Goal: Transaction & Acquisition: Purchase product/service

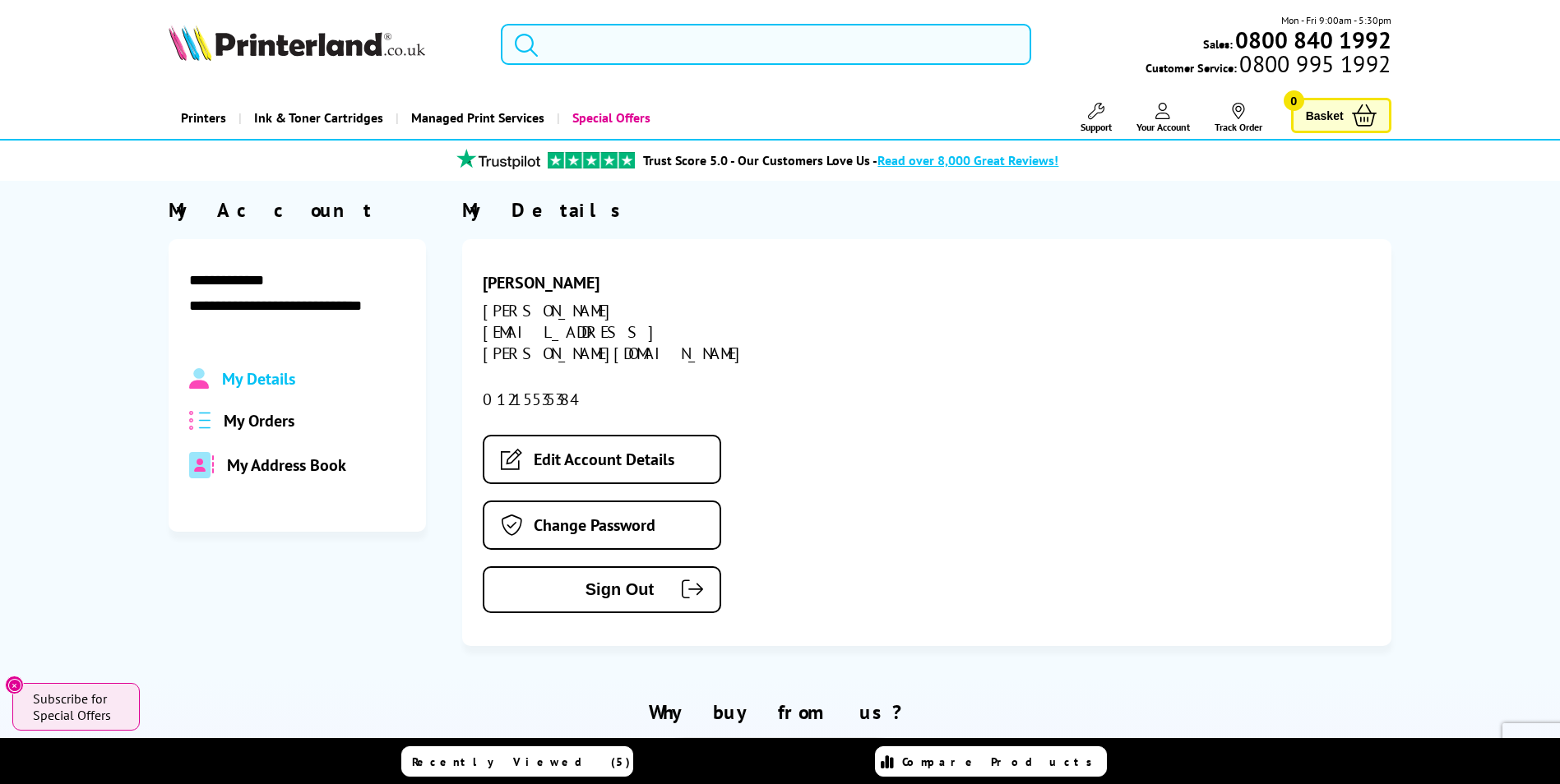
click at [612, 37] on input "search" at bounding box center [765, 44] width 530 height 41
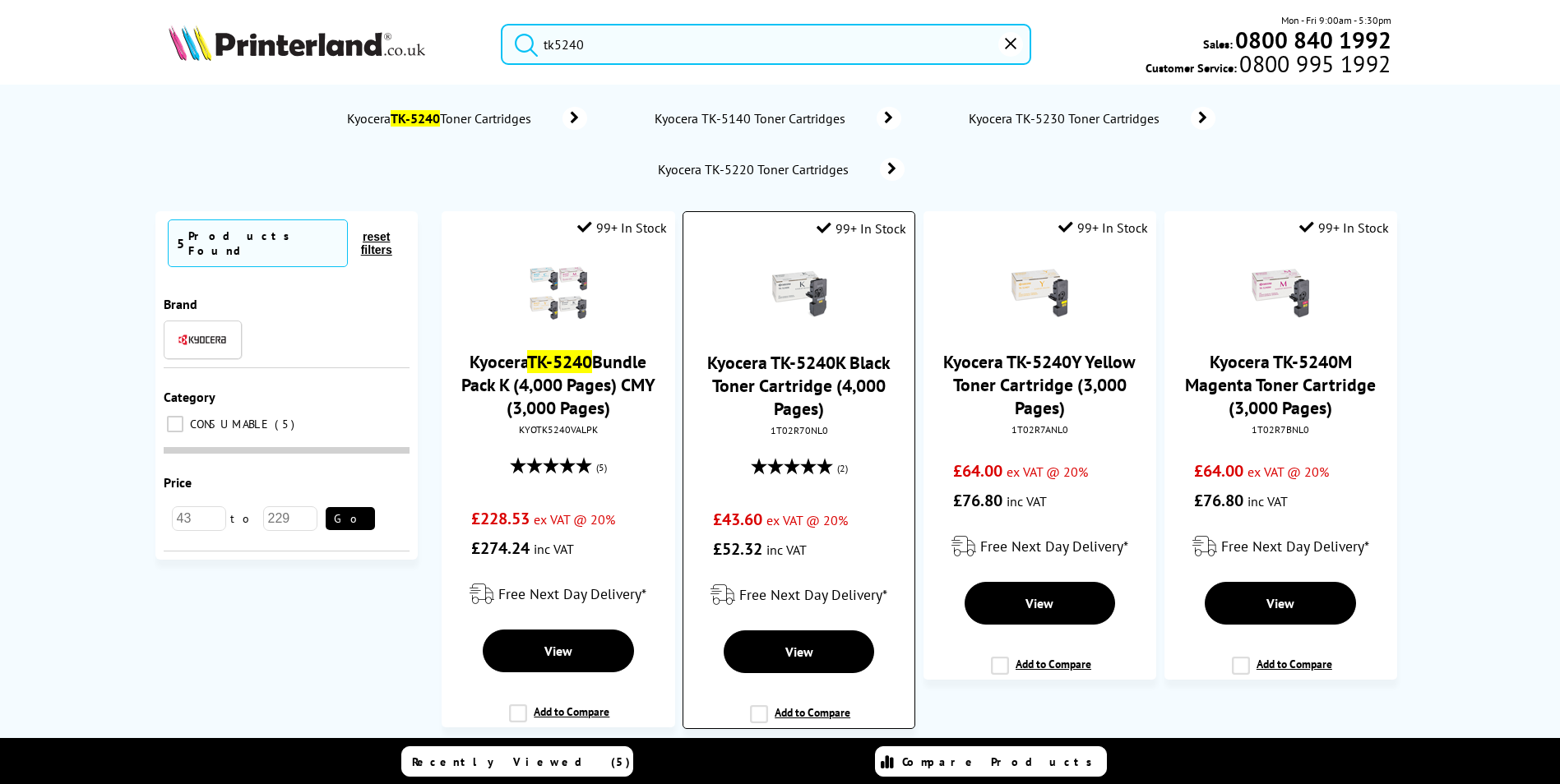
type input "tk5240"
click at [809, 382] on link "Kyocera TK-5240K Black Toner Cartridge (4,000 Pages)" at bounding box center [799, 385] width 183 height 69
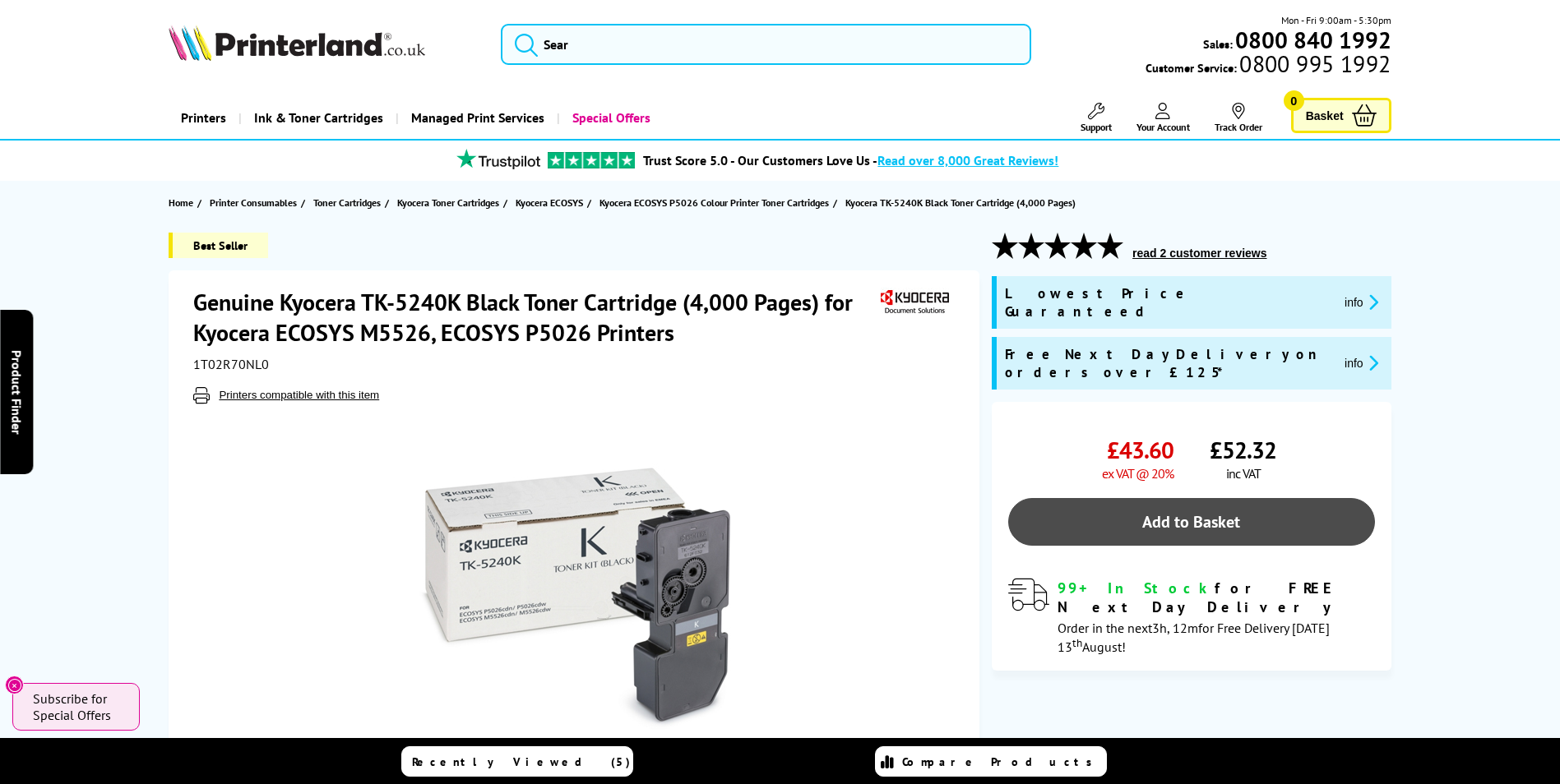
click at [1164, 498] on link "Add to Basket" at bounding box center [1191, 522] width 367 height 48
click at [1203, 498] on link "Add to Basket" at bounding box center [1191, 522] width 367 height 48
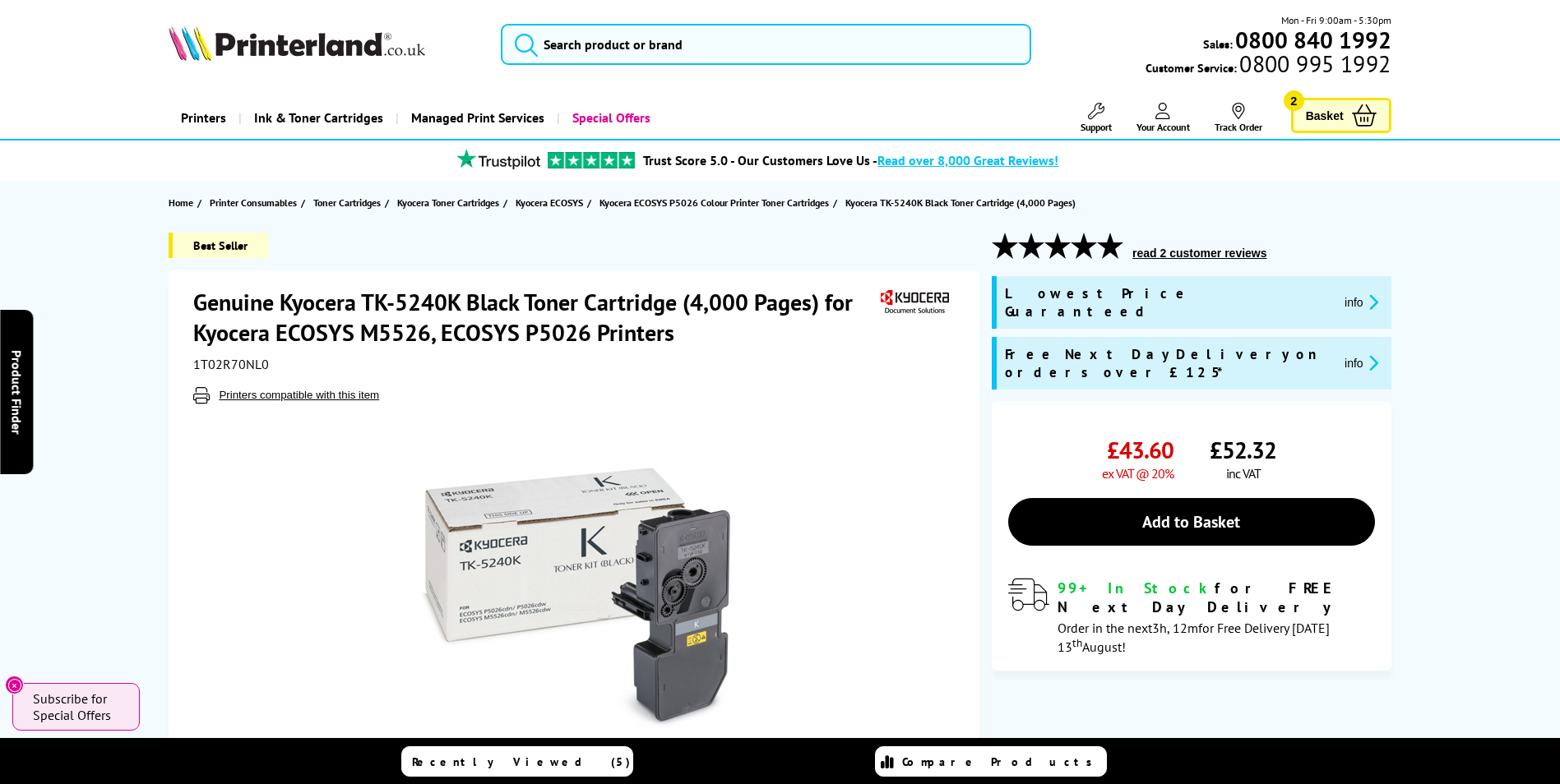
click at [1338, 111] on span "Basket" at bounding box center [1324, 115] width 38 height 22
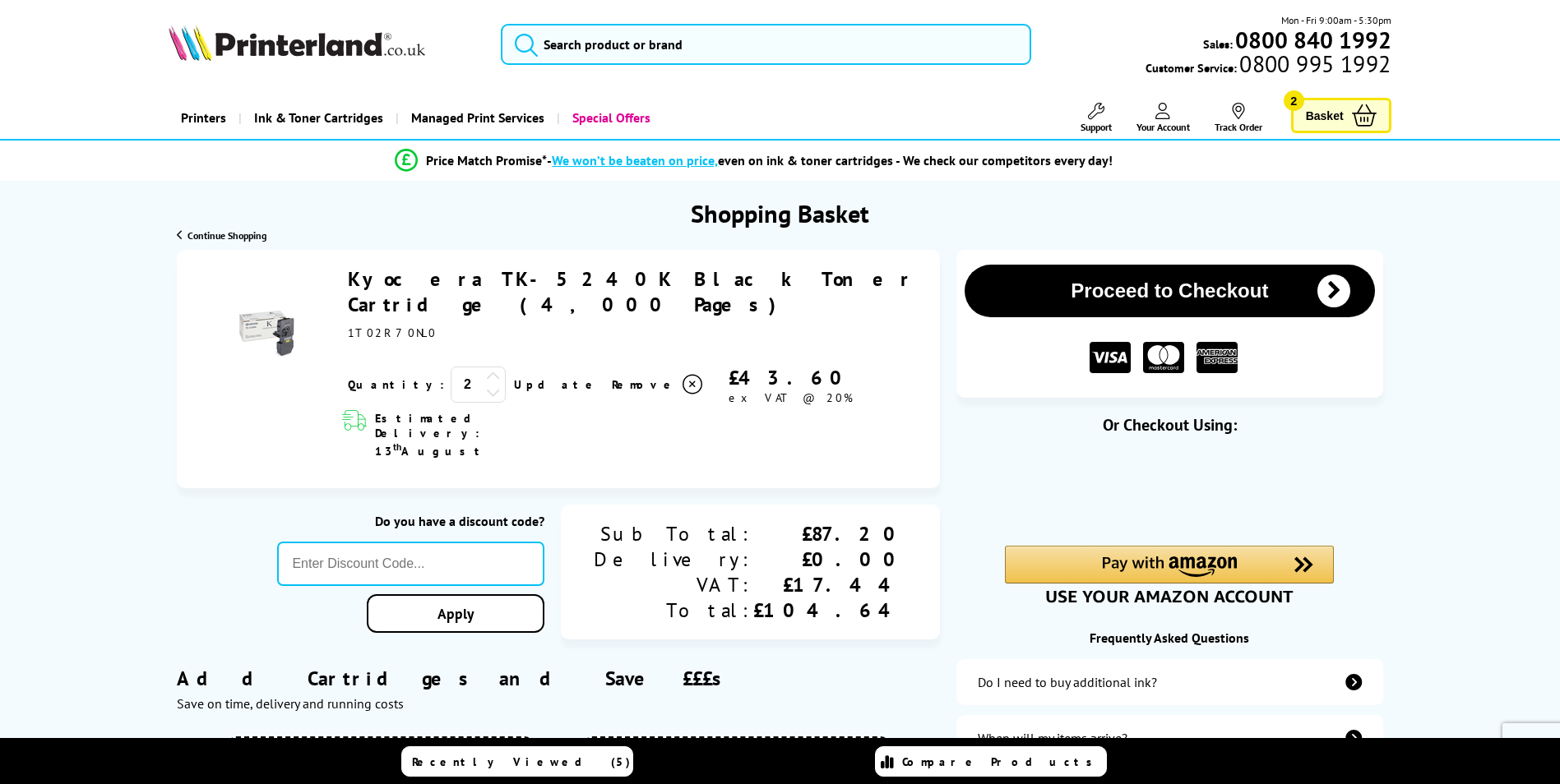
click at [486, 369] on icon at bounding box center [493, 376] width 15 height 15
click at [480, 542] on input "text" at bounding box center [411, 564] width 267 height 44
click at [514, 377] on link "Update" at bounding box center [556, 384] width 84 height 15
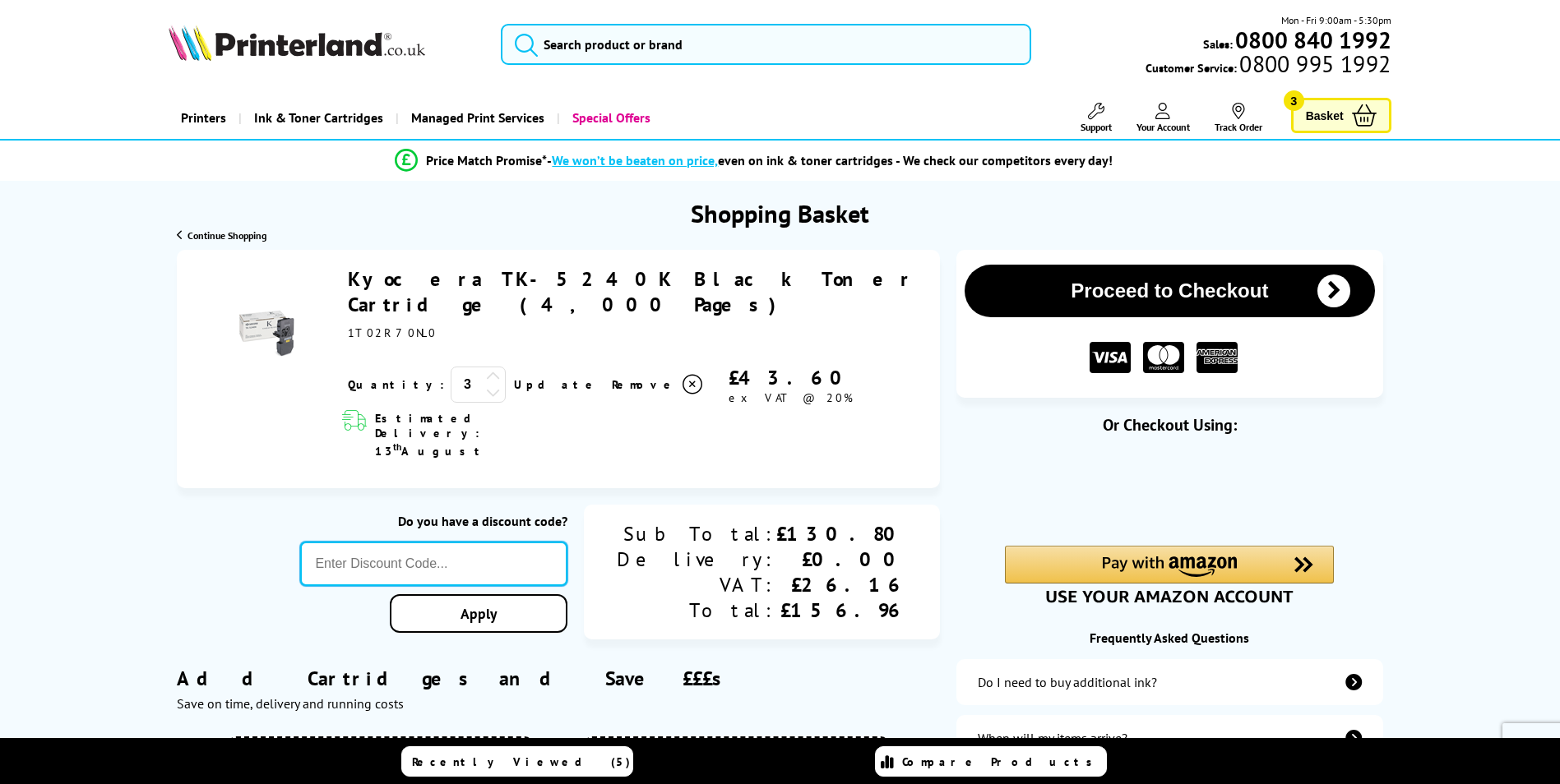
click at [474, 542] on input "text" at bounding box center [433, 564] width 267 height 44
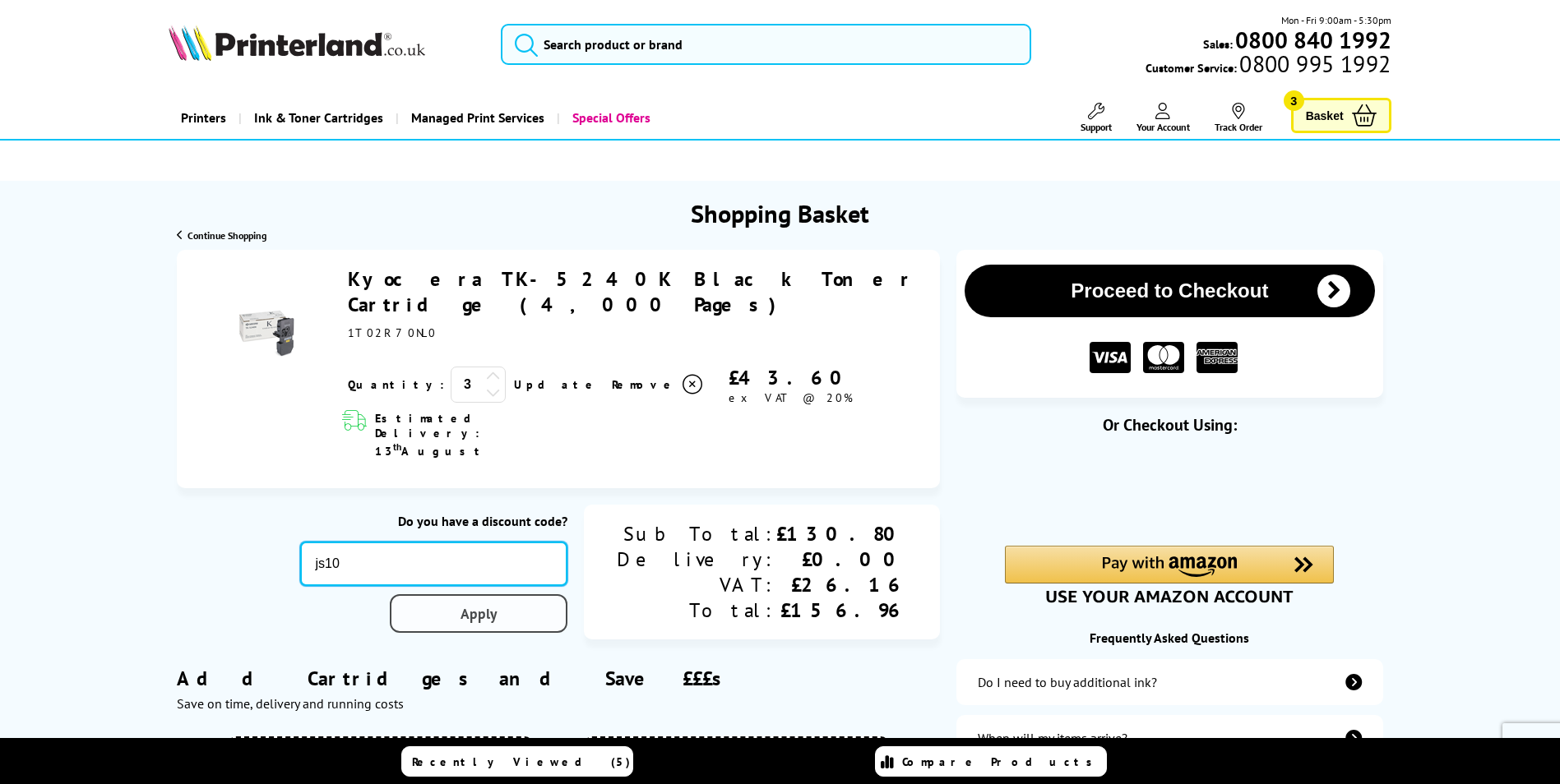
type input "js10"
click at [544, 595] on link "Apply" at bounding box center [479, 614] width 178 height 39
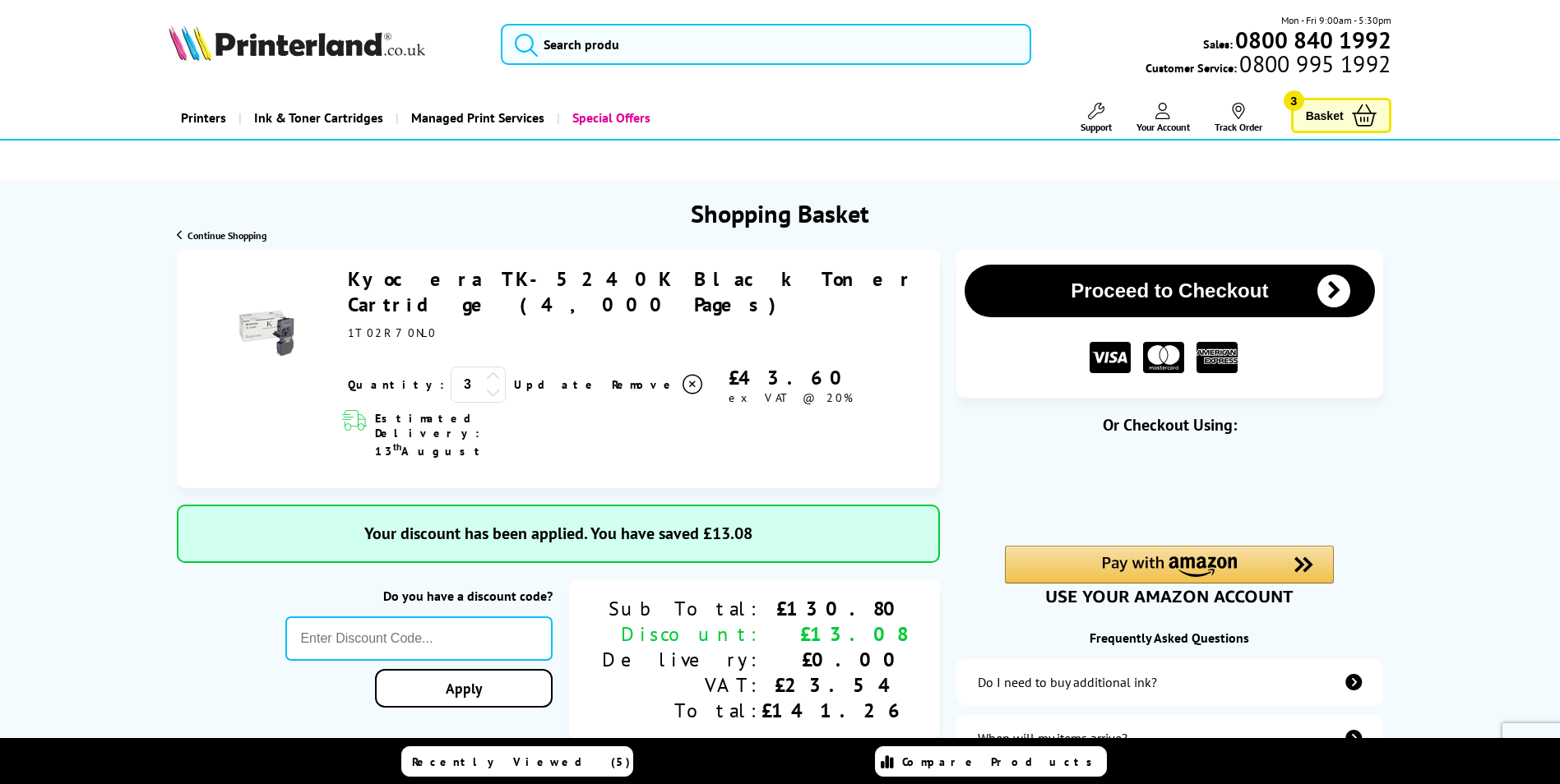
click at [1111, 290] on button "Proceed to Checkout" at bounding box center [1169, 291] width 410 height 53
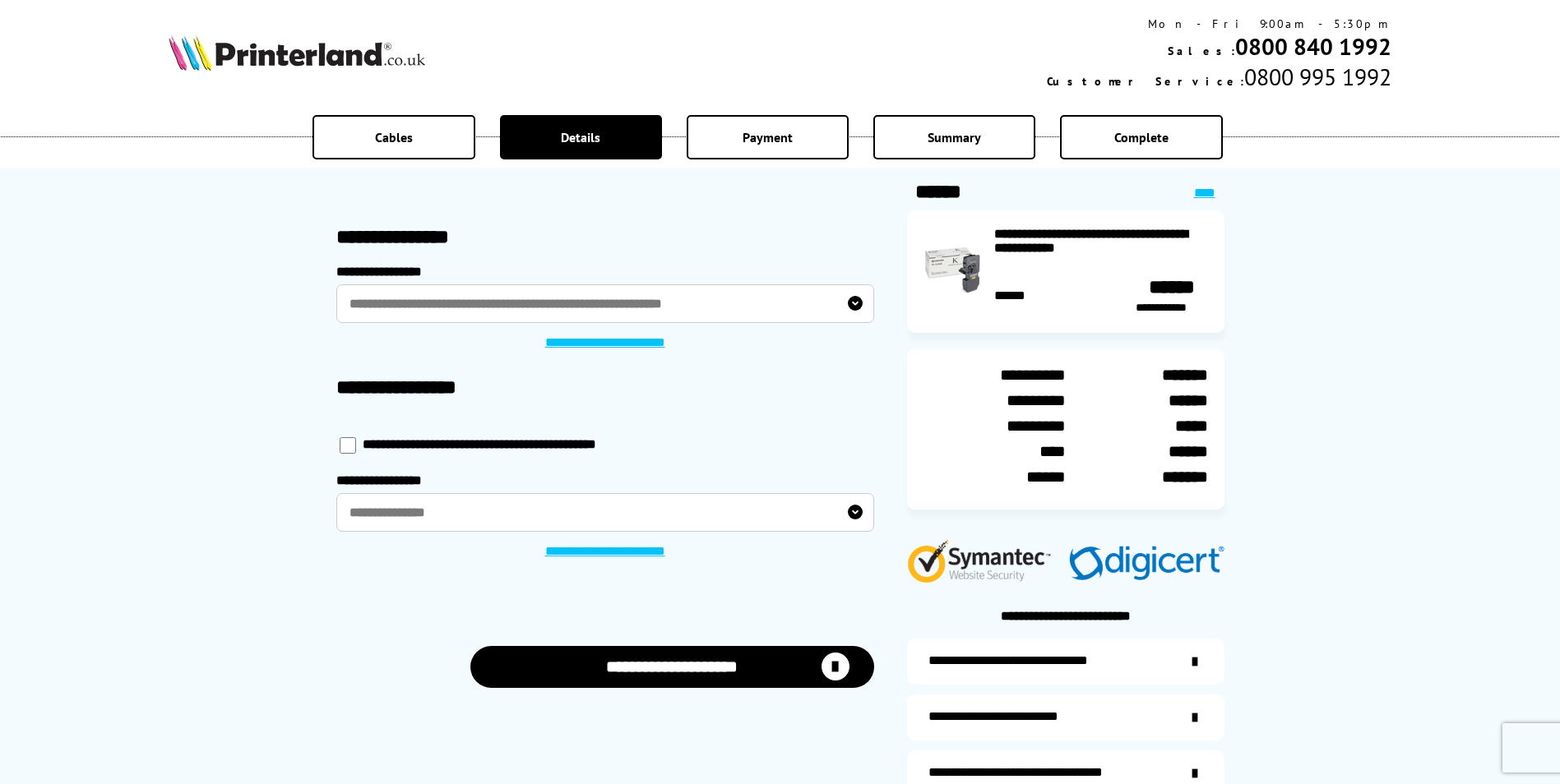
click at [762, 513] on label "**********" at bounding box center [605, 512] width 538 height 39
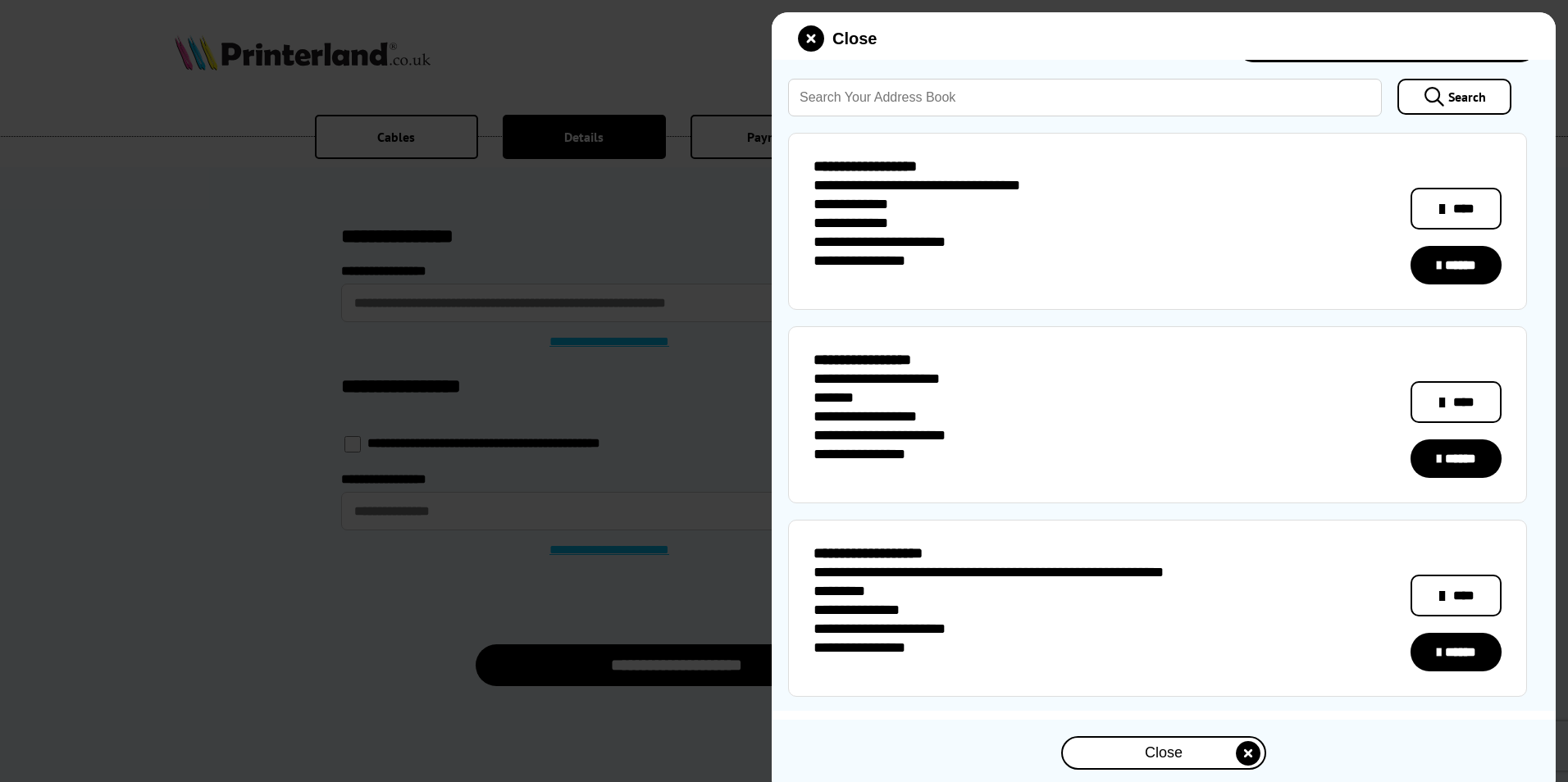
scroll to position [80, 0]
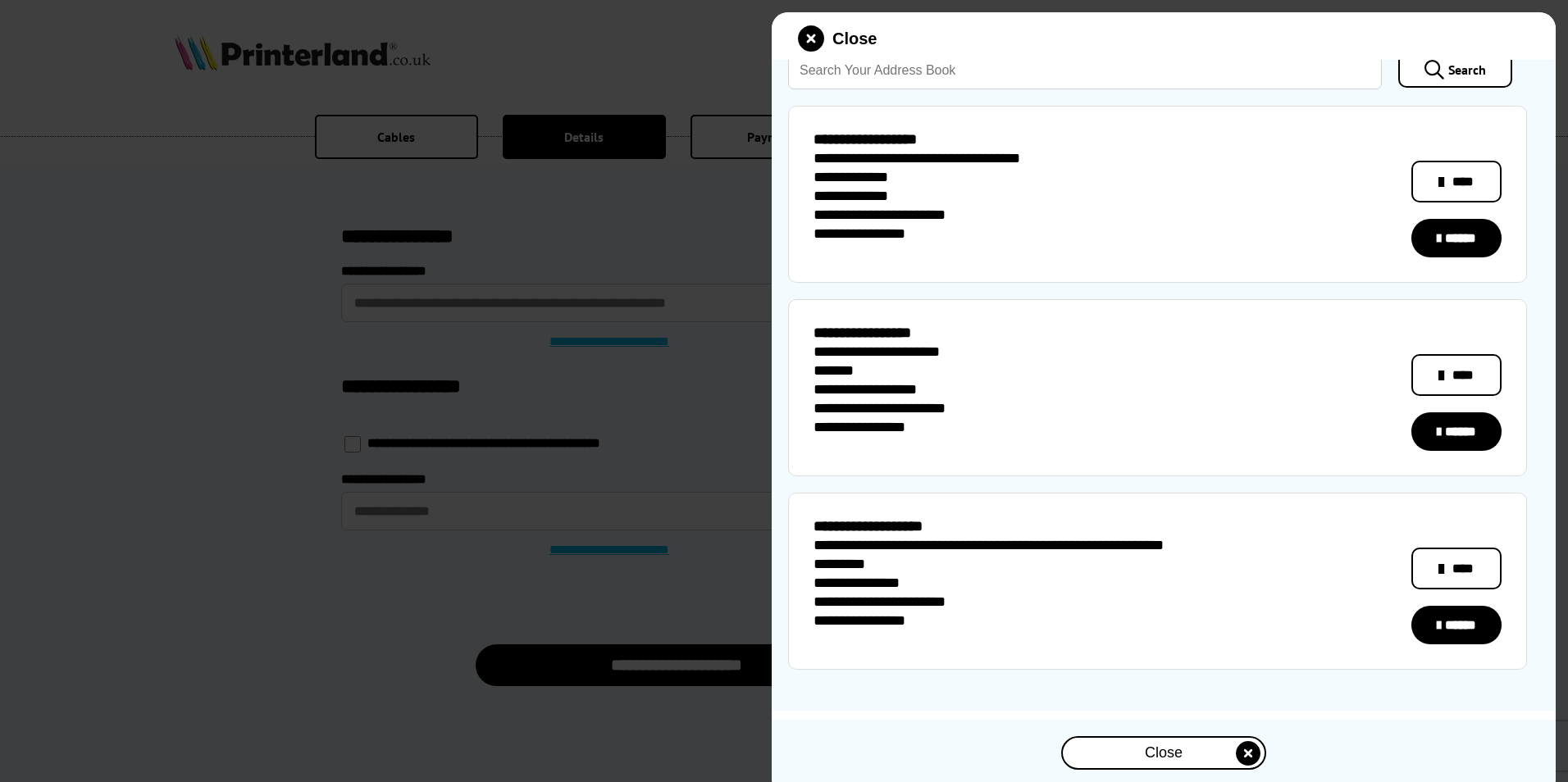
click at [1444, 563] on icon at bounding box center [1441, 570] width 5 height 20
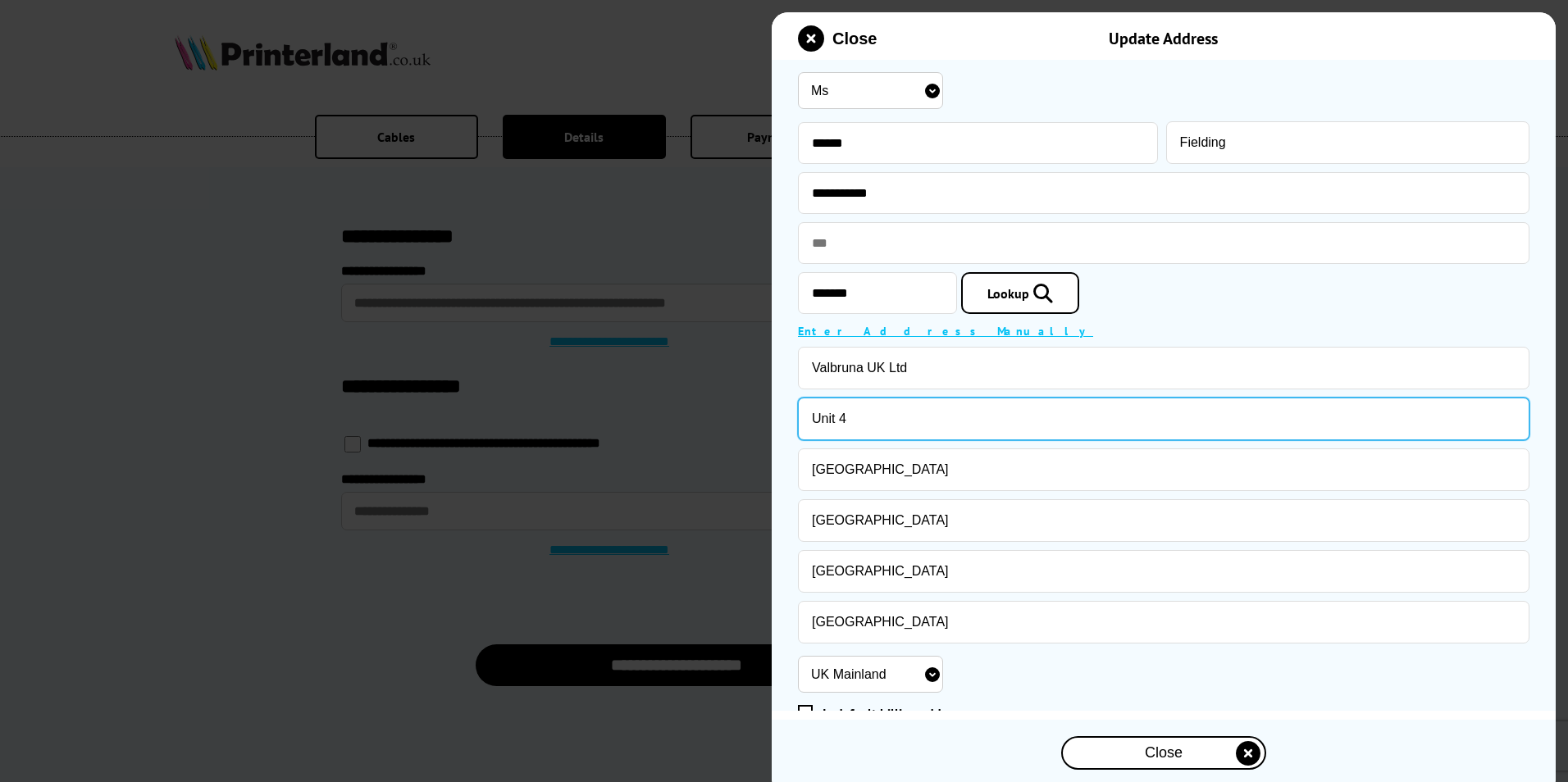
click at [883, 423] on input "Unit 4" at bounding box center [1164, 419] width 732 height 42
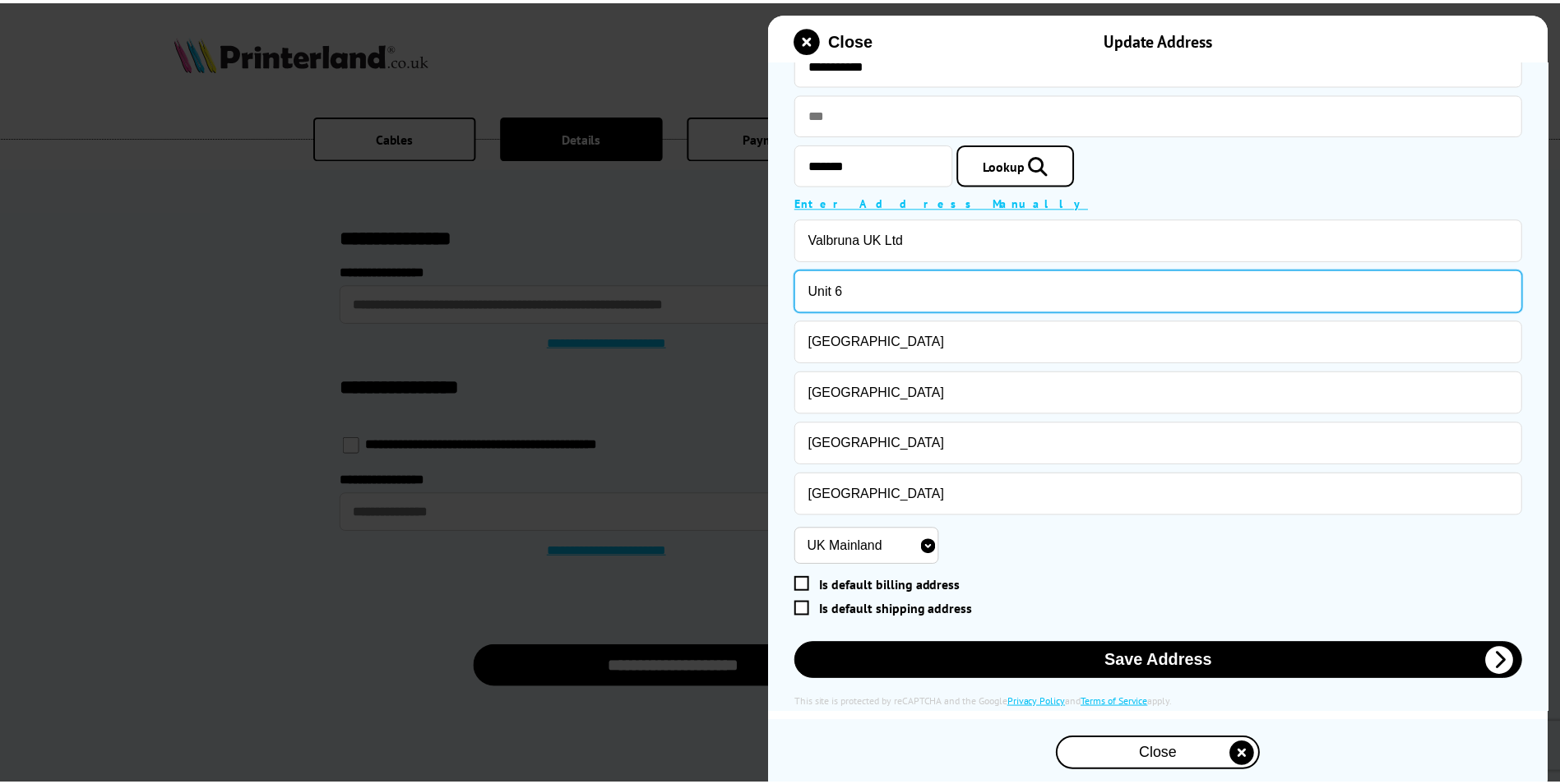
scroll to position [137, 0]
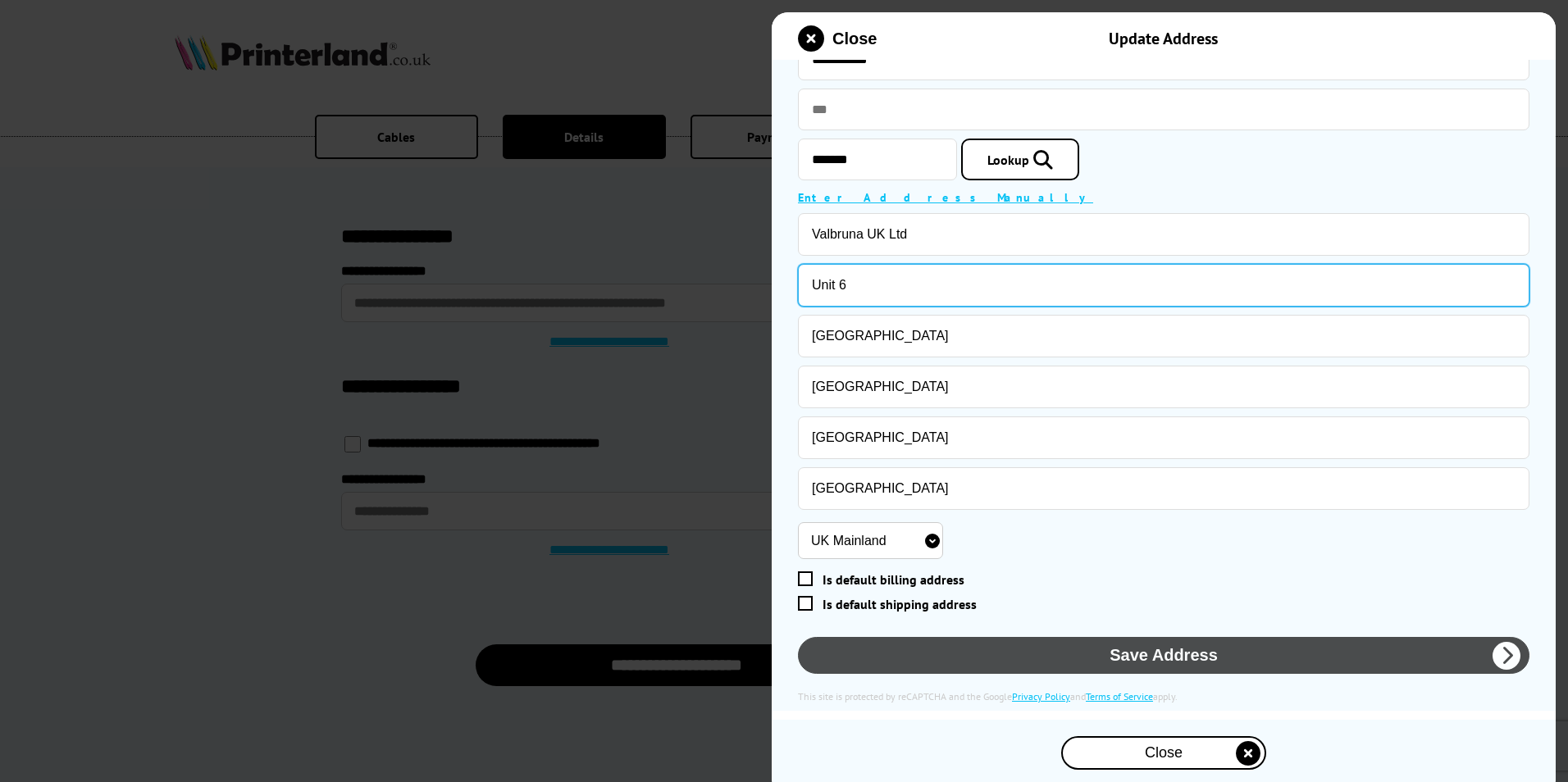
type input "Unit 6"
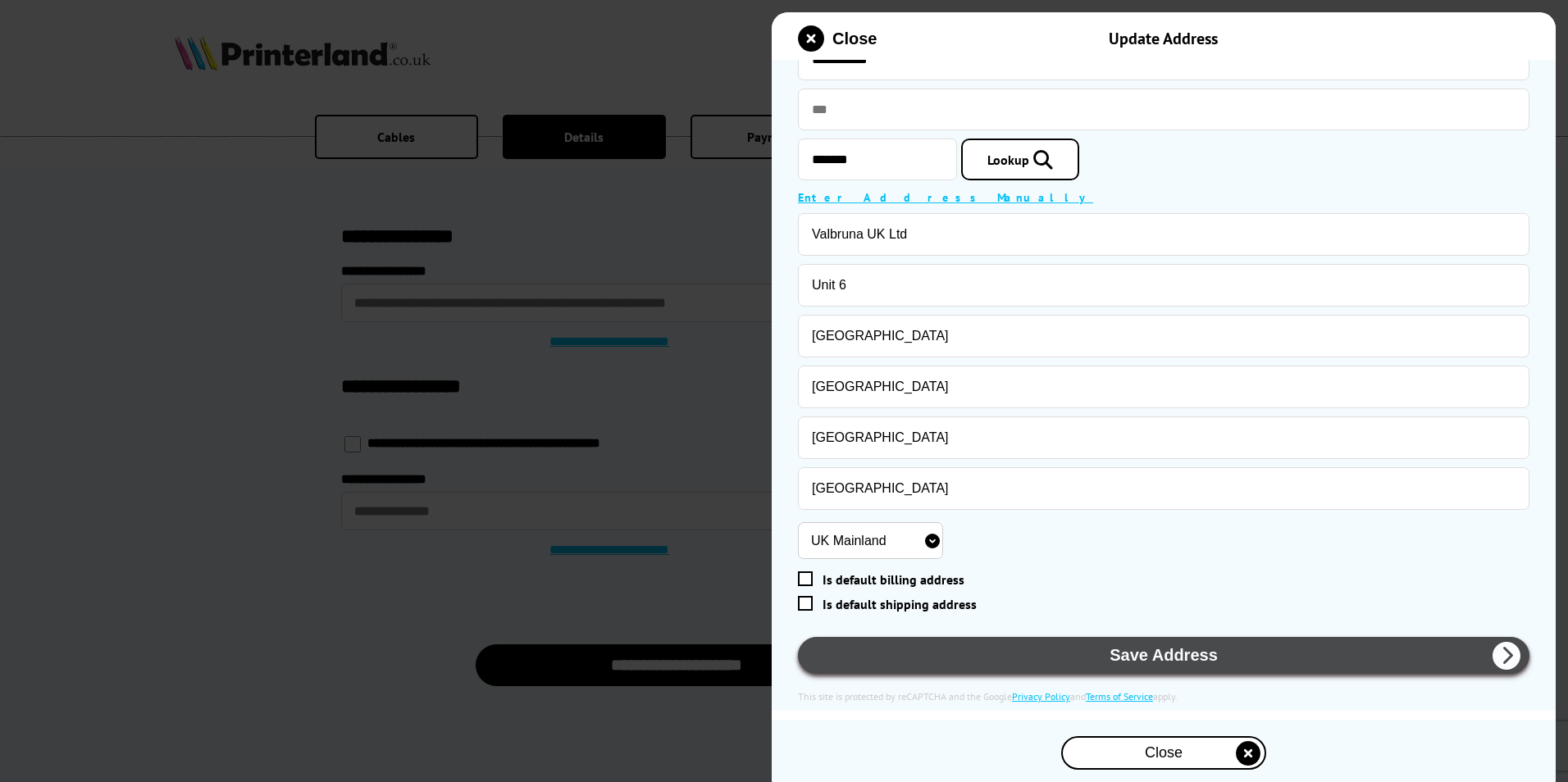
click at [1105, 656] on button "Save Address" at bounding box center [1164, 655] width 732 height 37
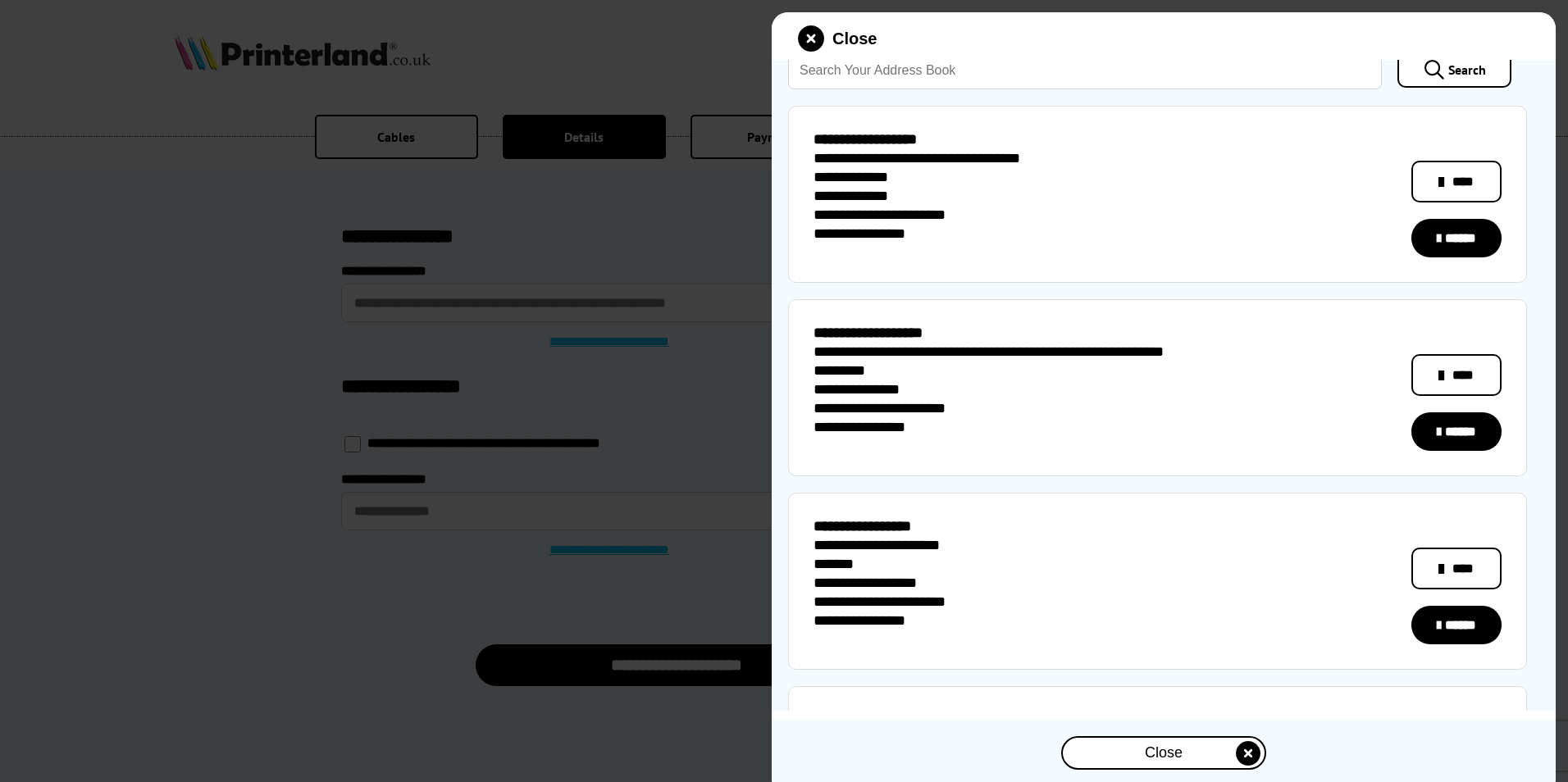
click at [1452, 426] on link "******" at bounding box center [1457, 431] width 90 height 39
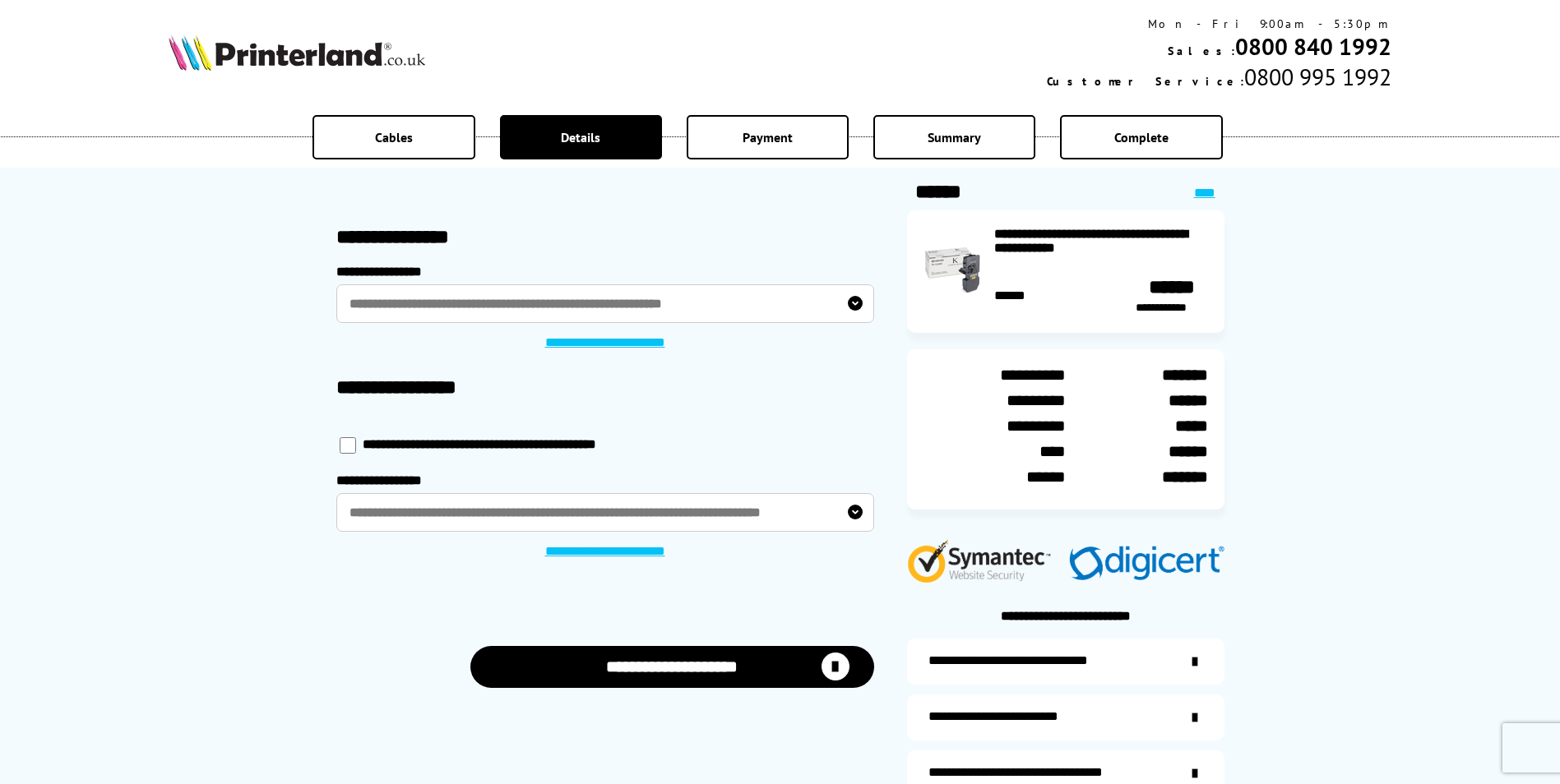
scroll to position [82, 0]
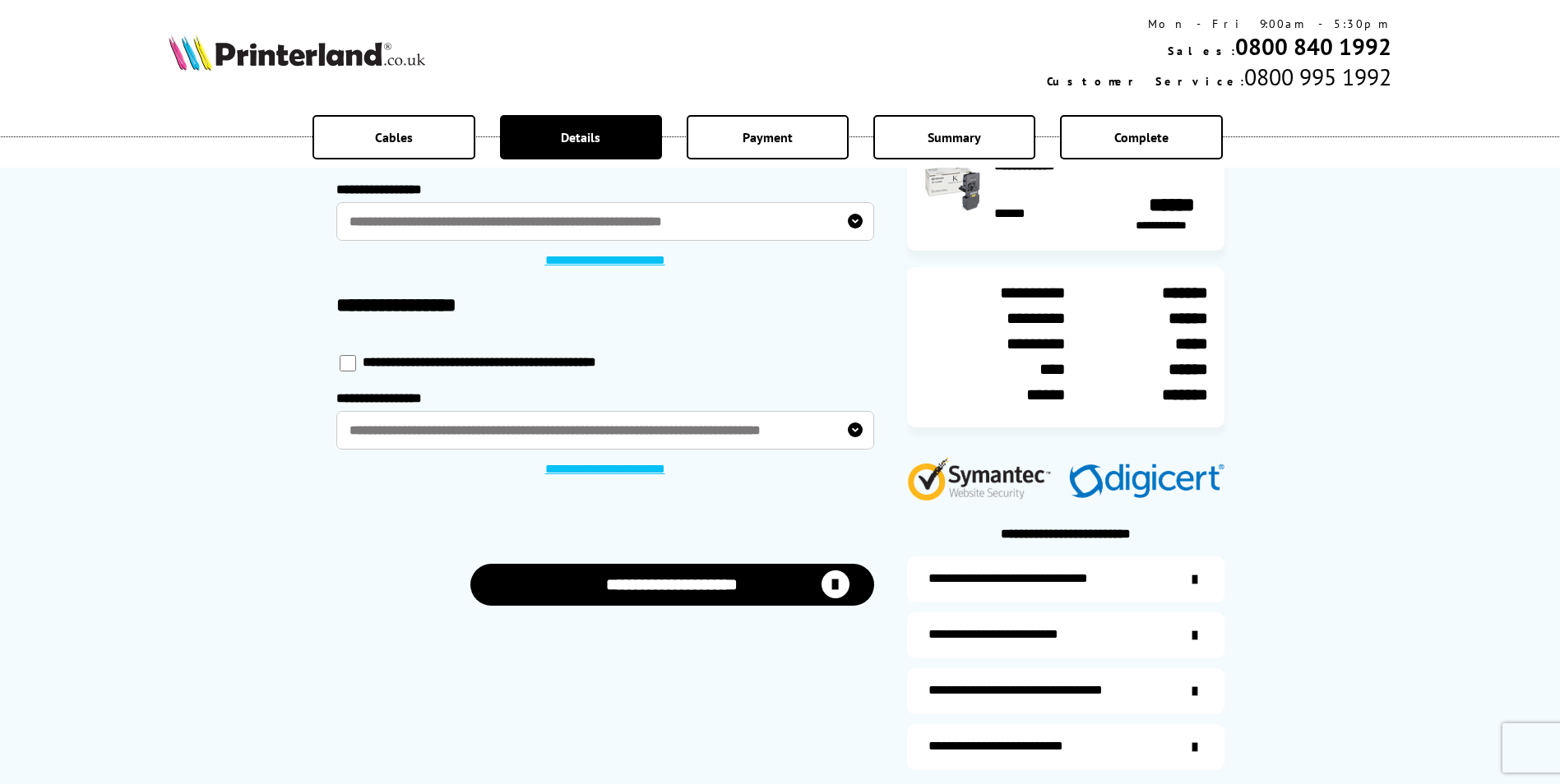
click at [736, 586] on button "**********" at bounding box center [672, 585] width 403 height 42
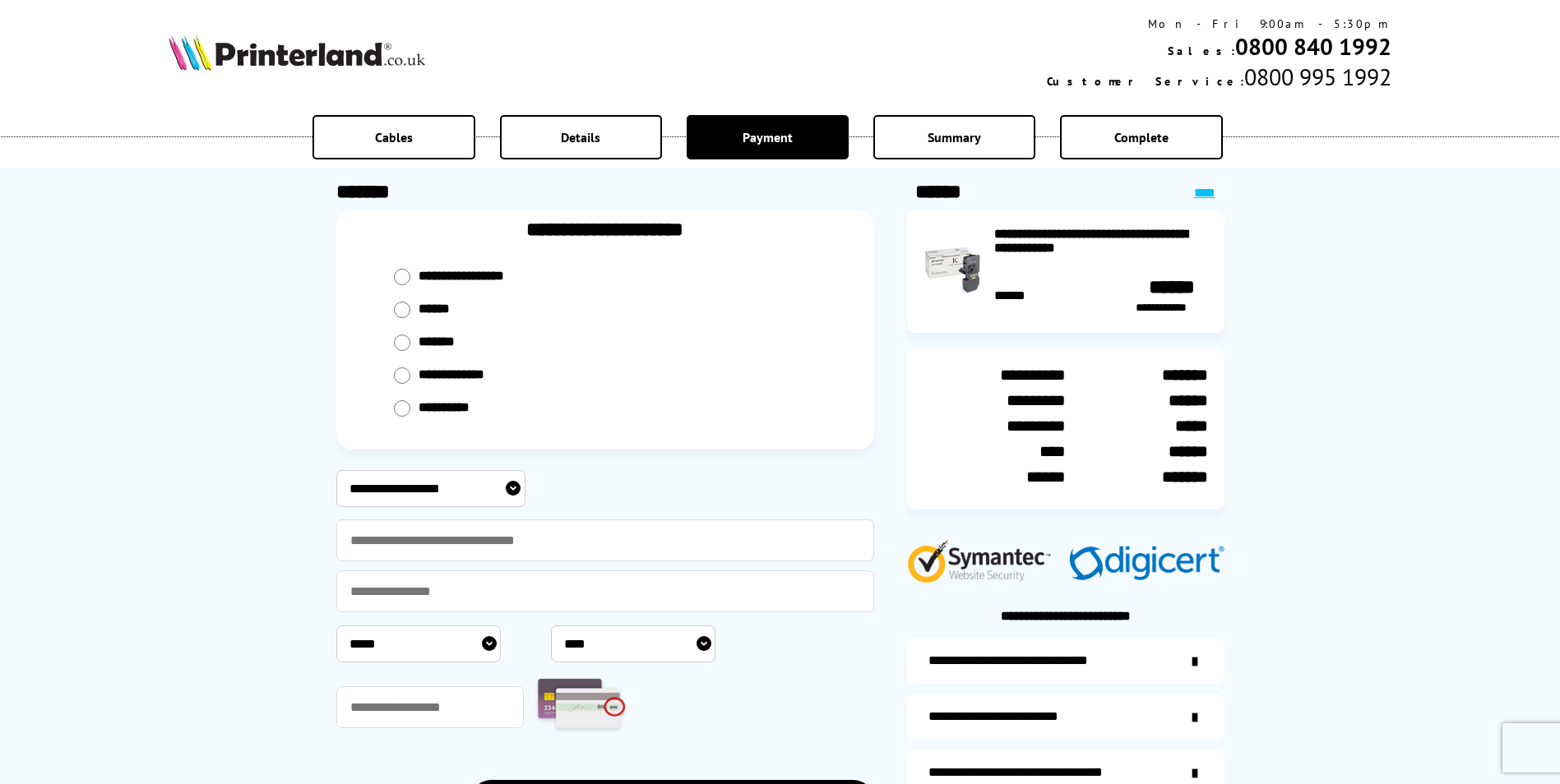
click at [401, 286] on input "radio" at bounding box center [402, 277] width 16 height 16
radio input "****"
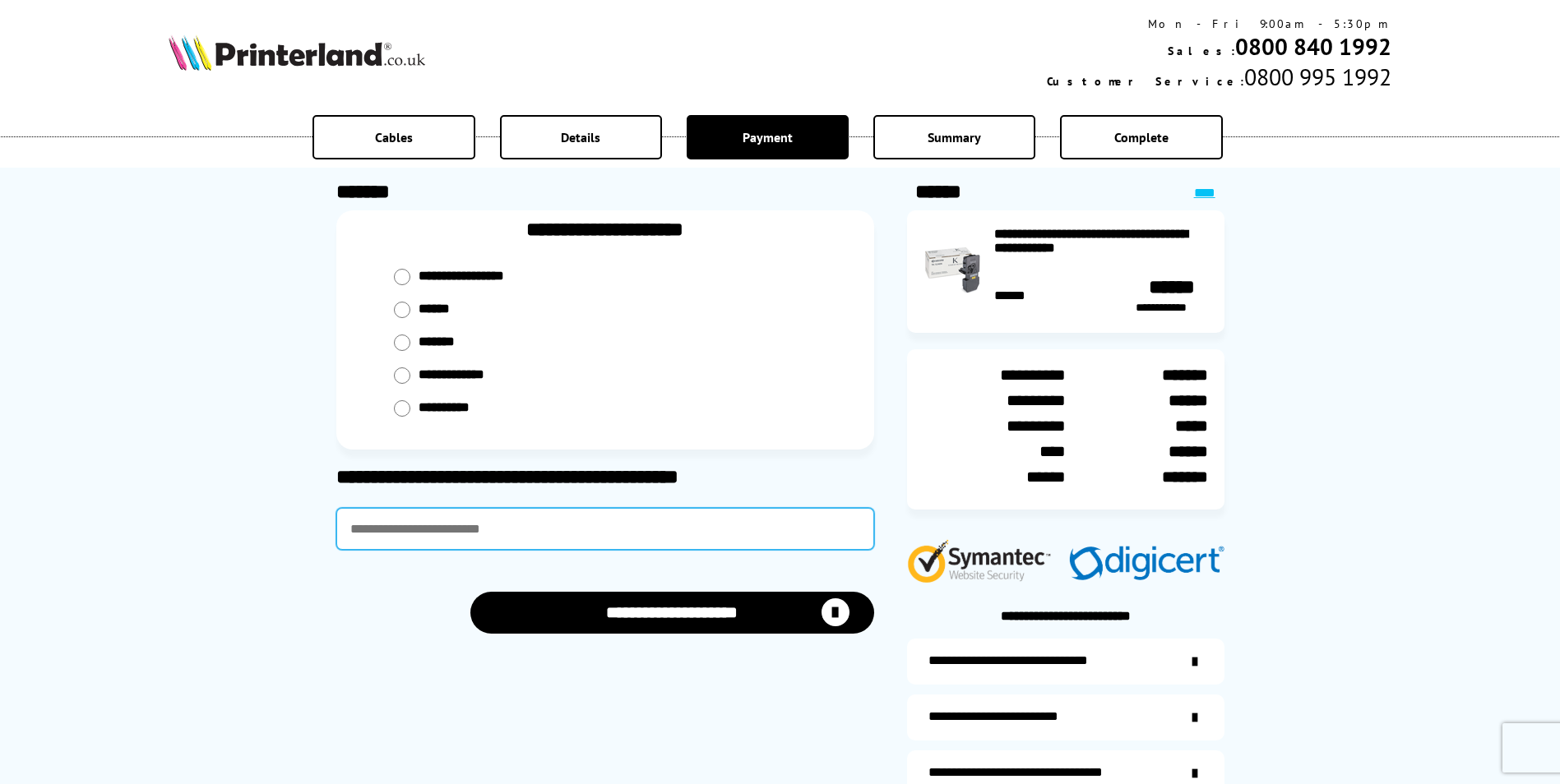
click at [524, 530] on input "text" at bounding box center [605, 529] width 538 height 42
type input "*********"
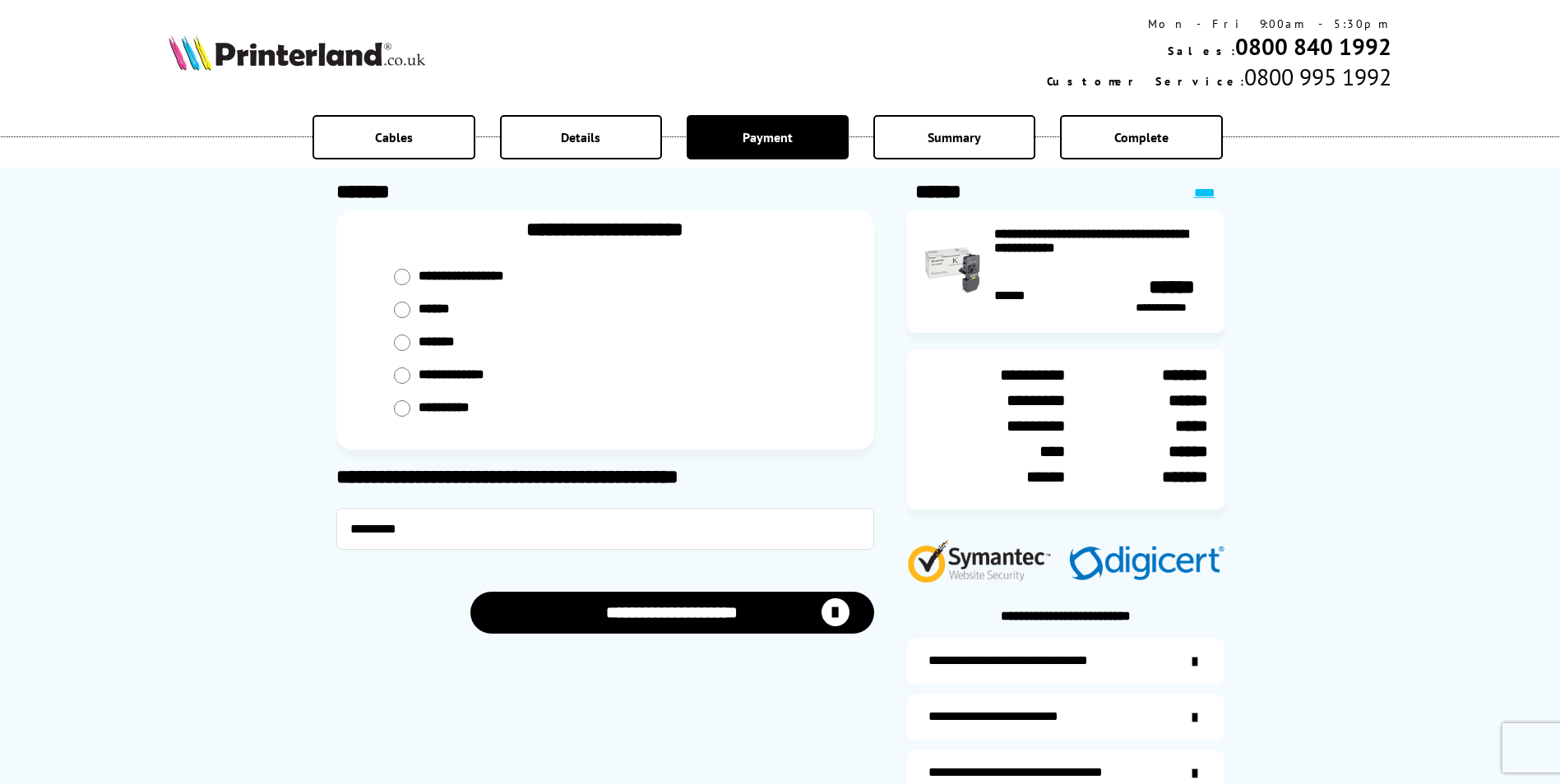
click at [678, 615] on button "**********" at bounding box center [672, 613] width 403 height 42
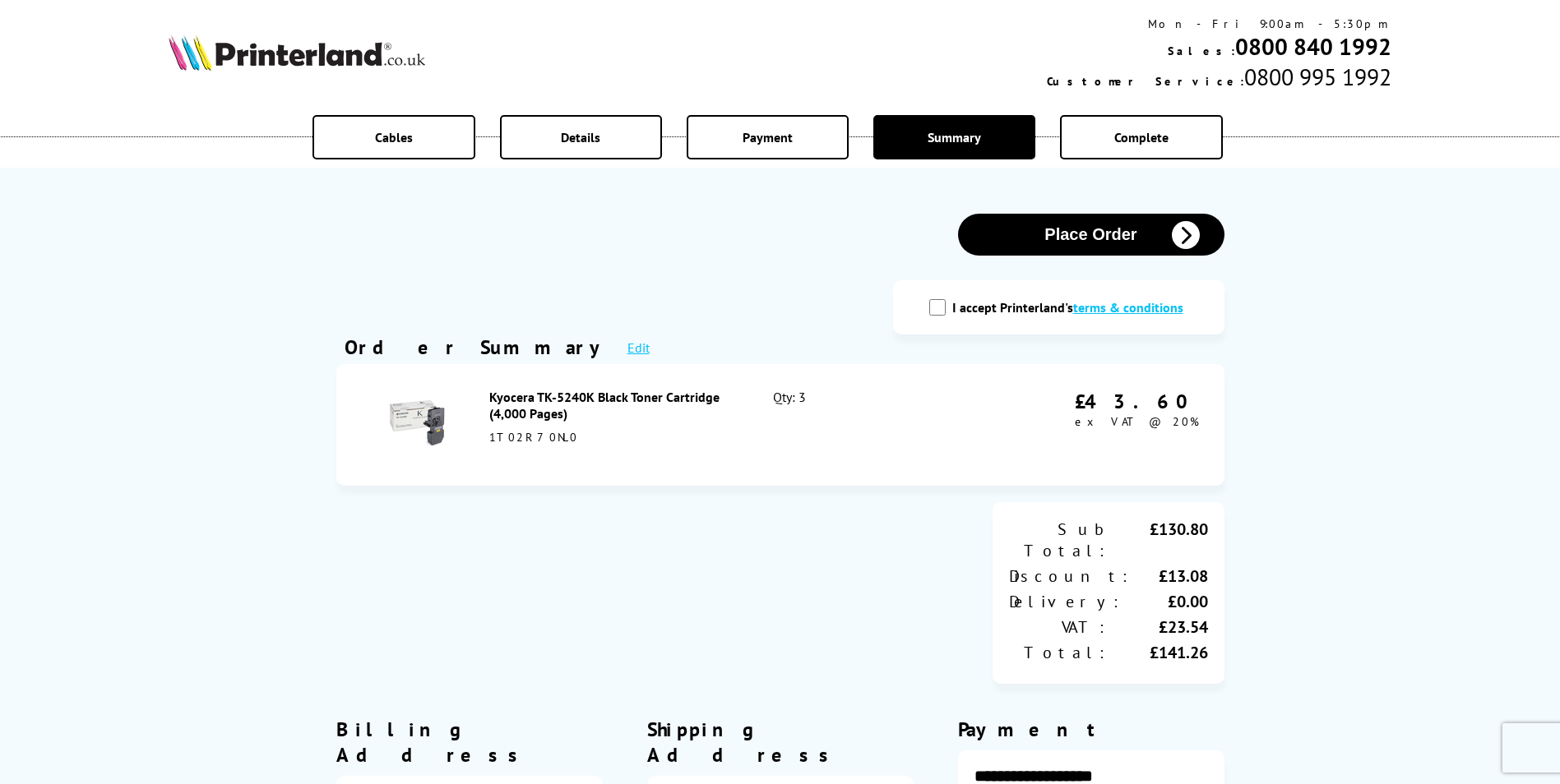
click at [945, 305] on input "I accept Printerland's terms & conditions" at bounding box center [937, 307] width 16 height 16
checkbox input "true"
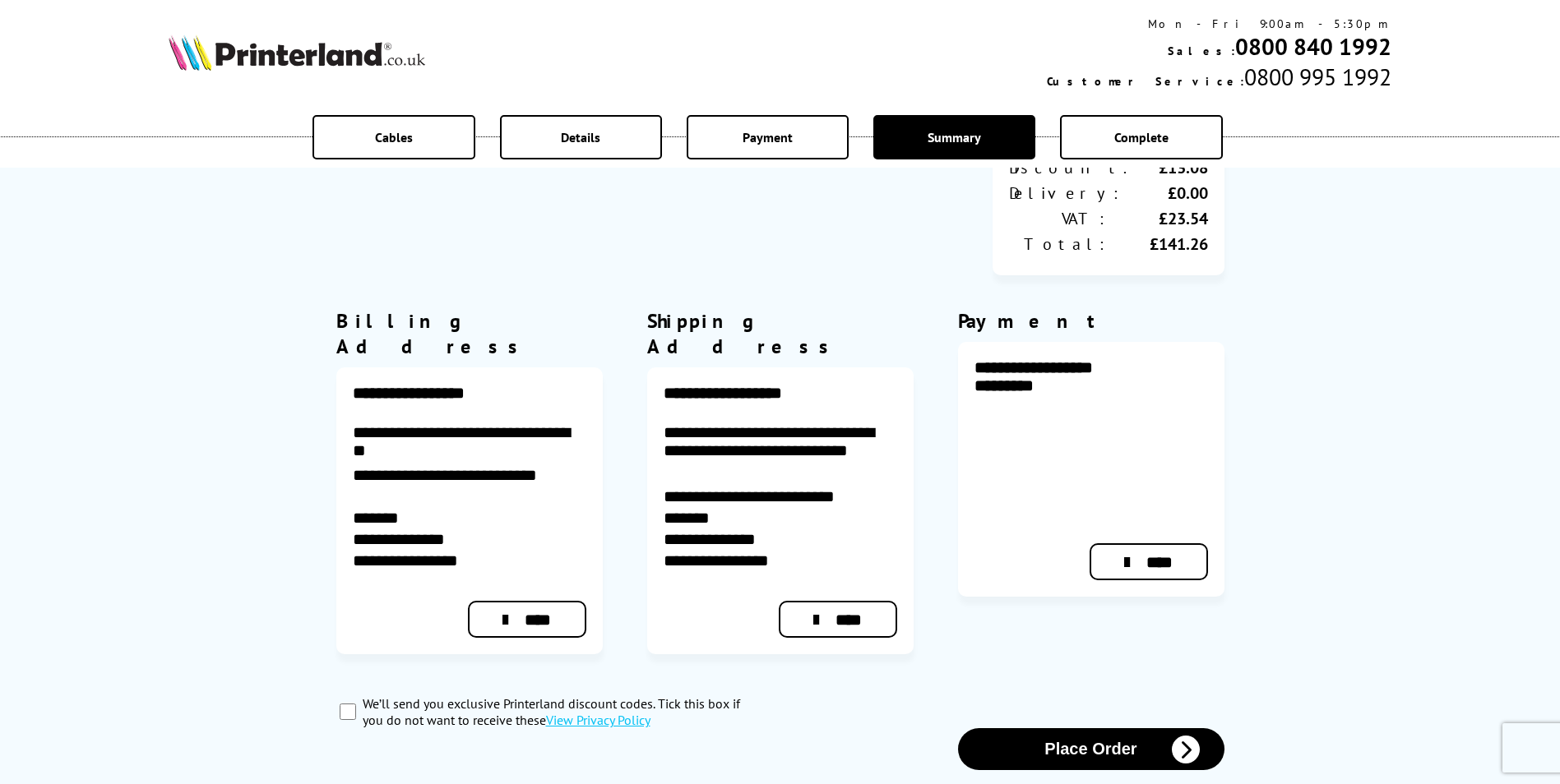
scroll to position [411, 0]
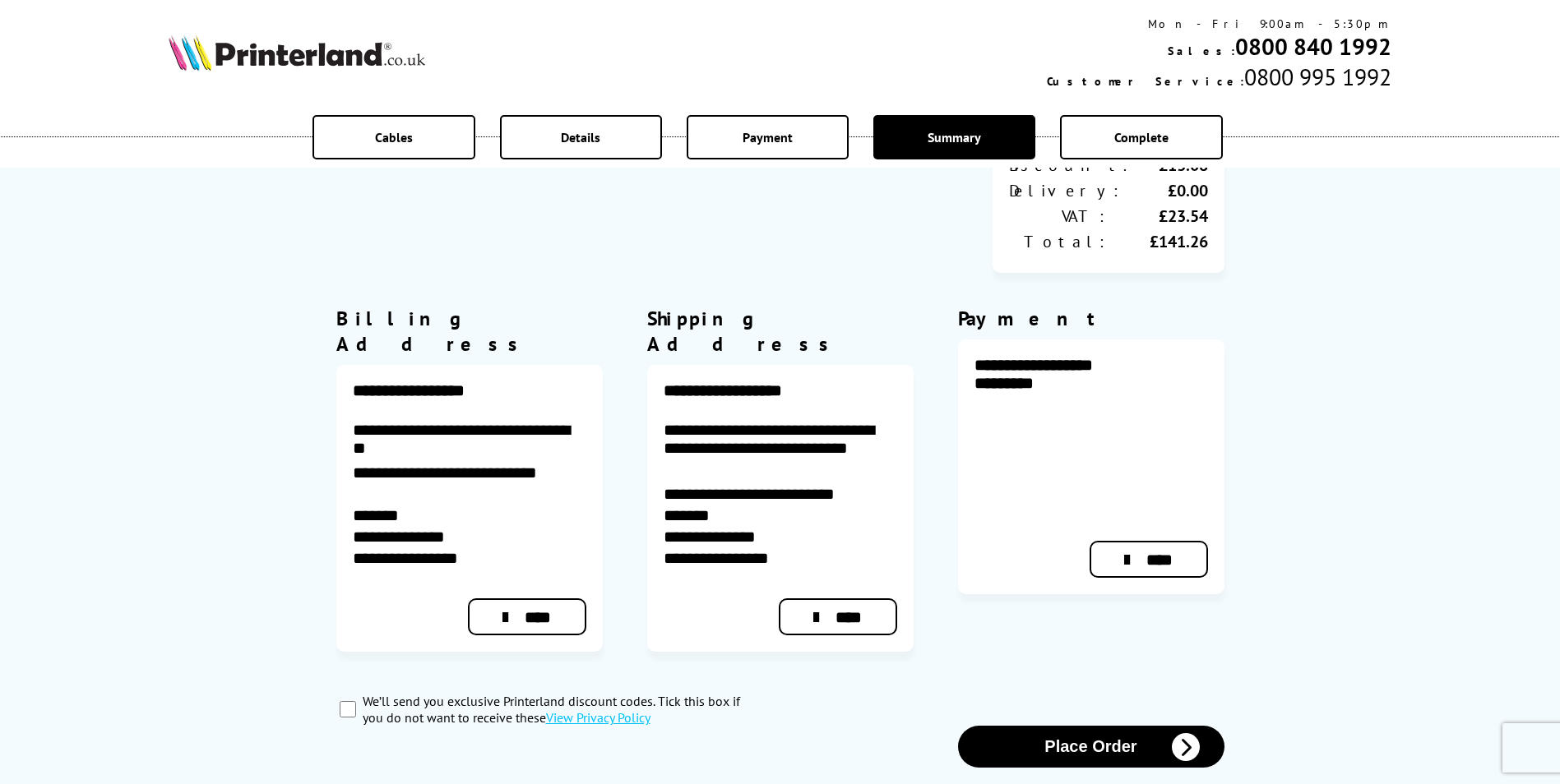
click at [1051, 726] on button "Place Order" at bounding box center [1091, 747] width 266 height 42
